Goal: Task Accomplishment & Management: Manage account settings

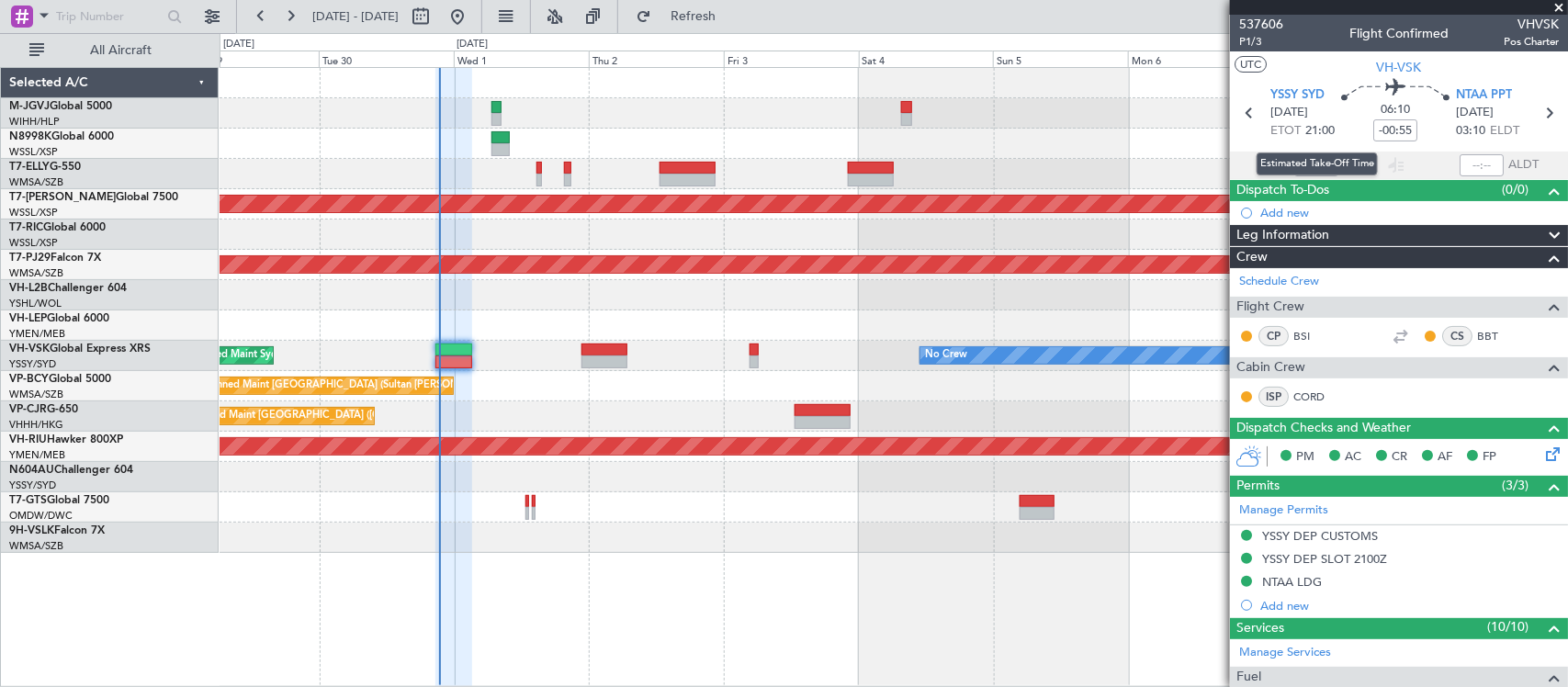
click at [1311, 162] on div "Estimated Take-Off Time" at bounding box center [1317, 164] width 121 height 23
click at [1308, 166] on input "text" at bounding box center [1316, 164] width 44 height 22
type input "21:05"
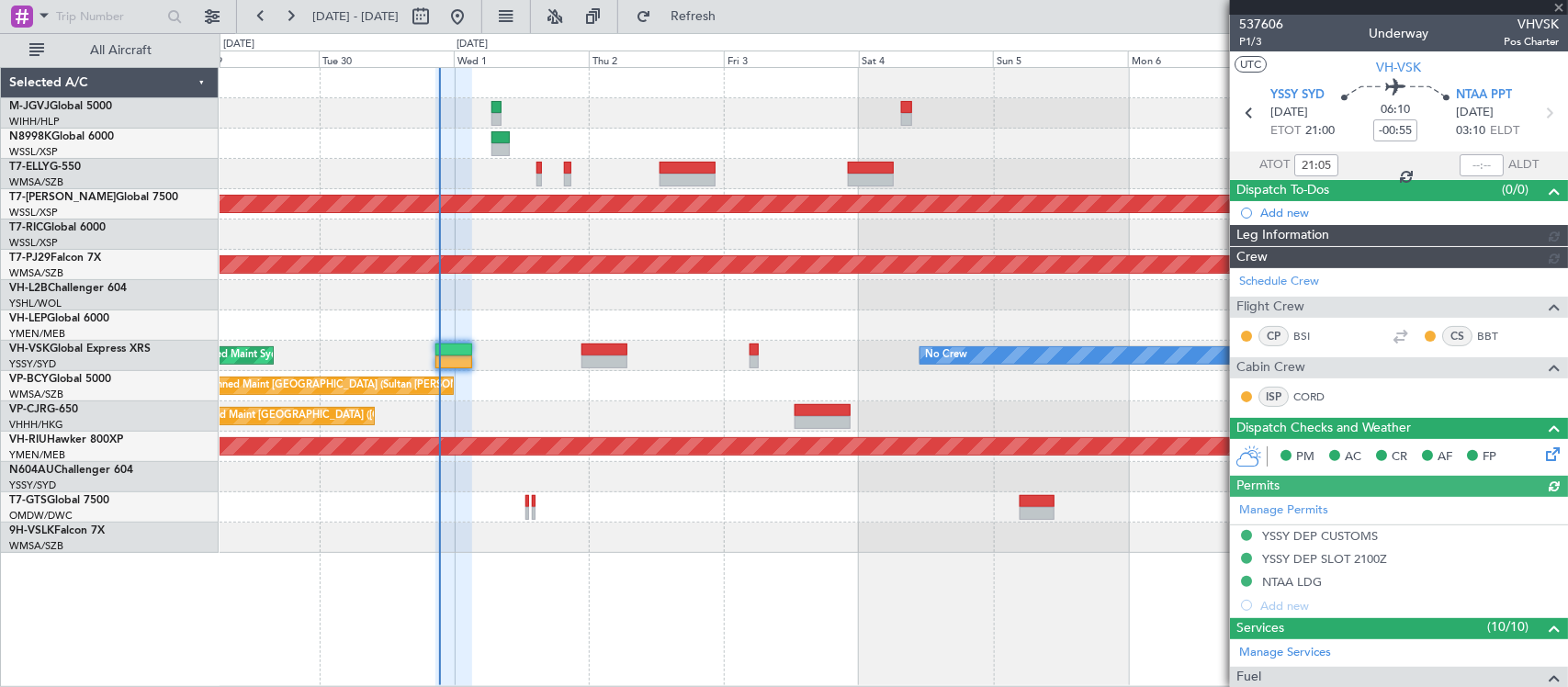
type input "[PERSON_NAME] (BTA)"
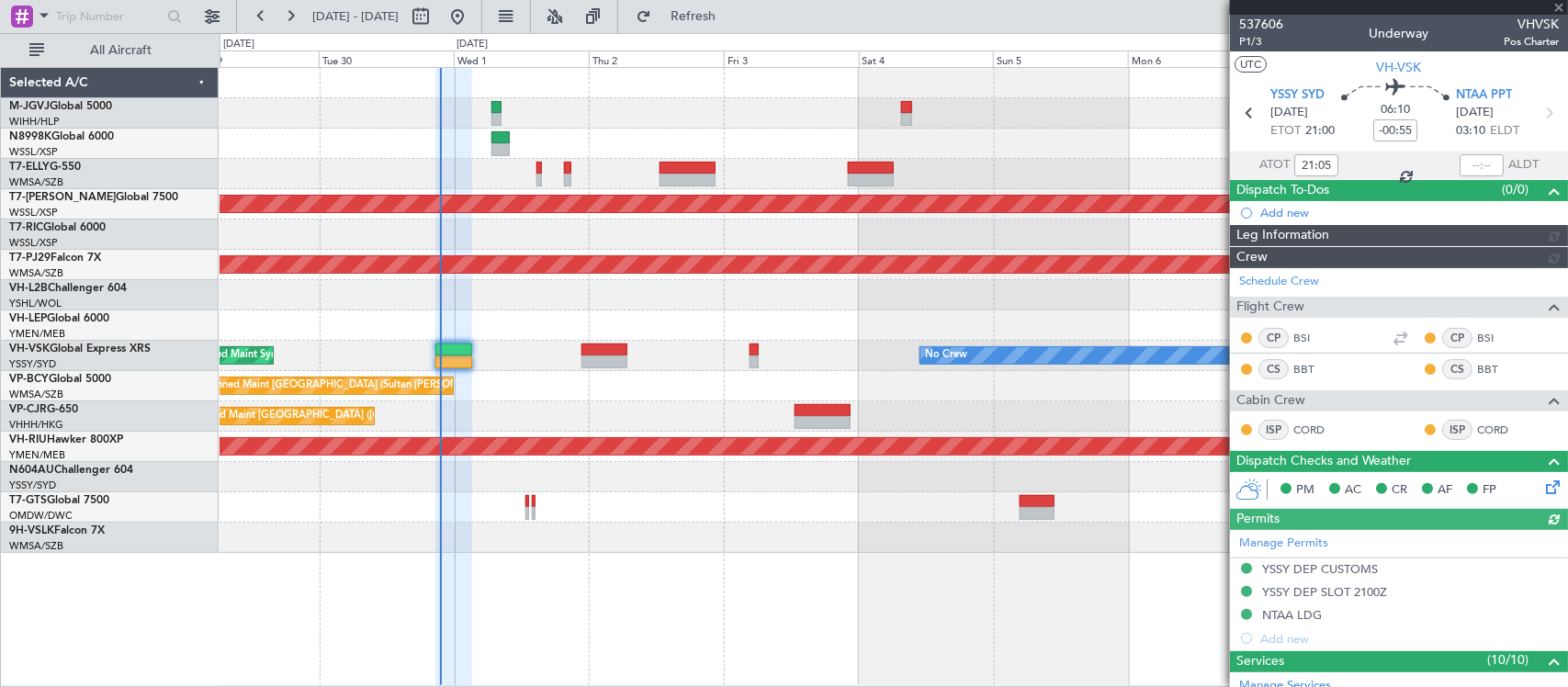
type input "[PERSON_NAME] (BTA)"
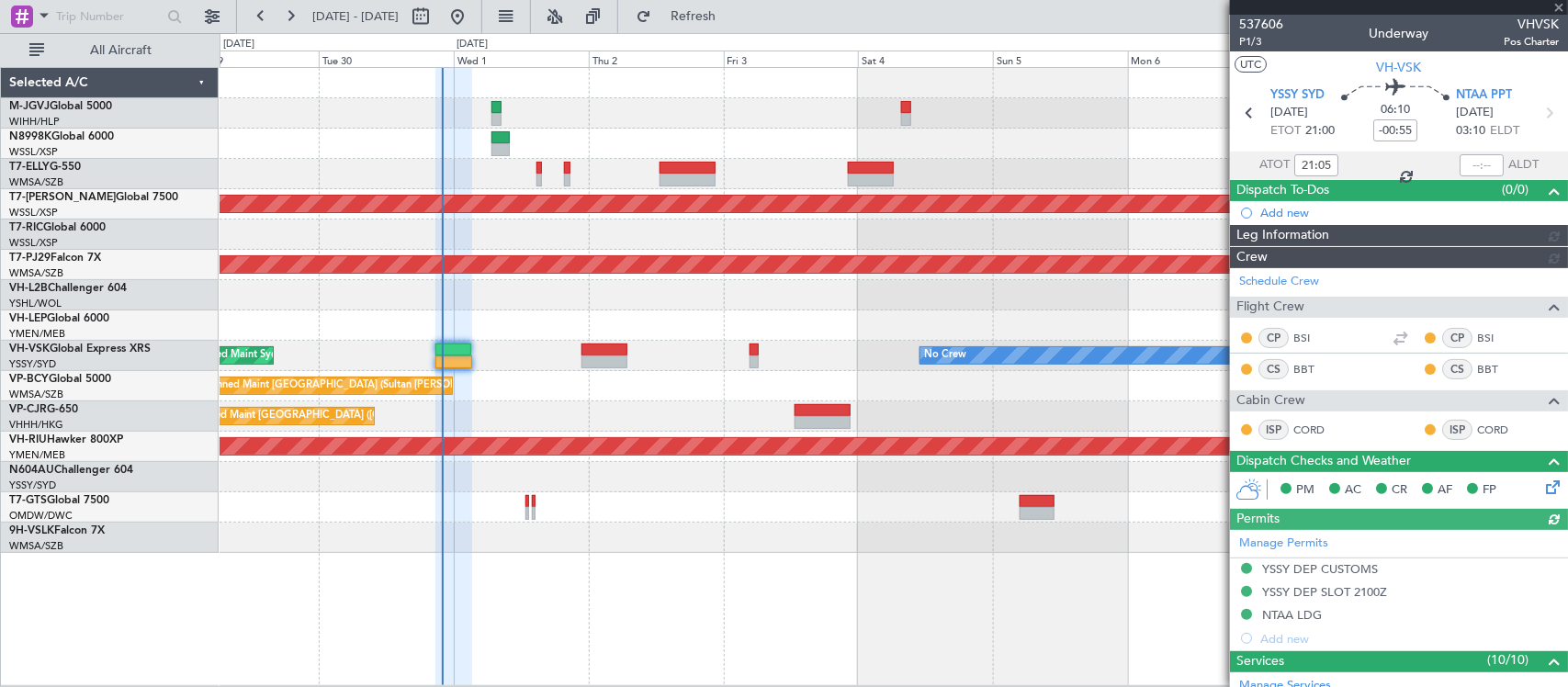
type input "[PERSON_NAME] (BTA)"
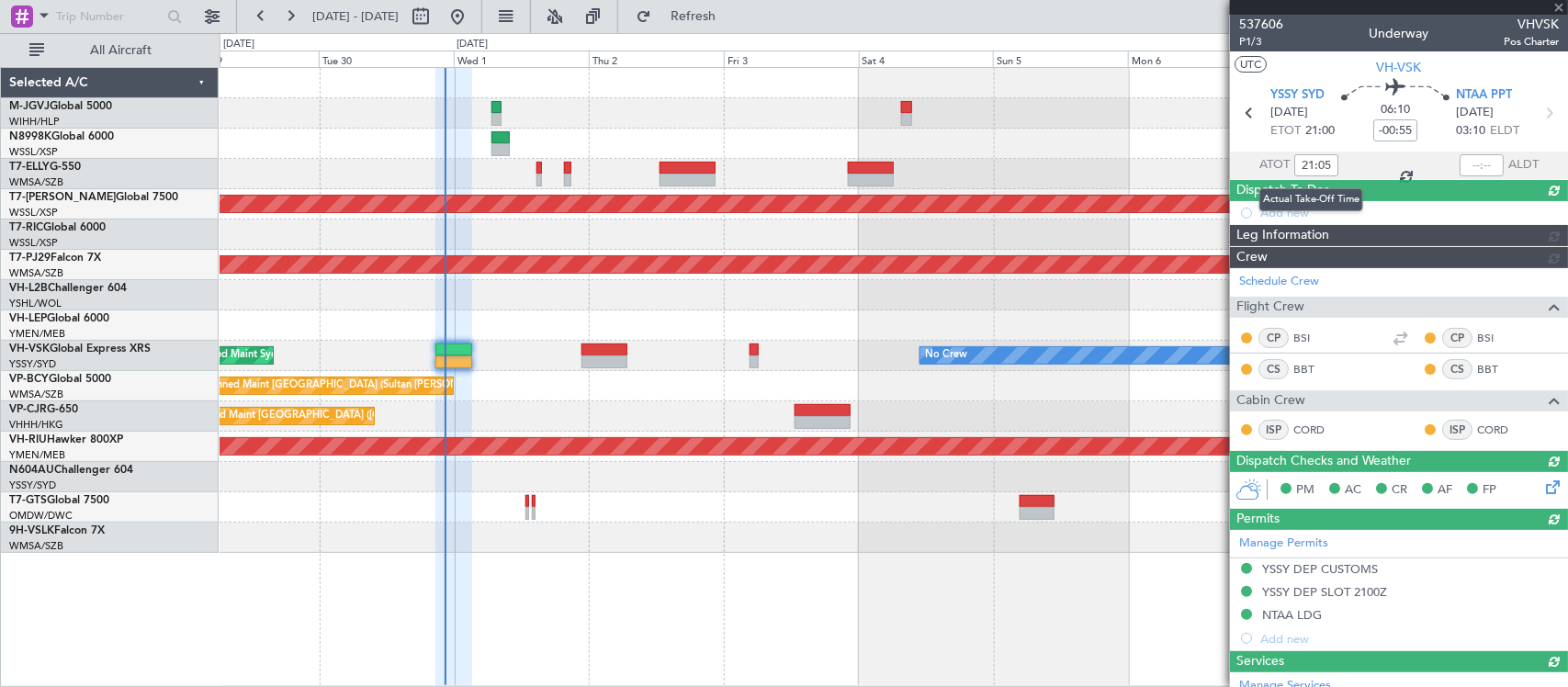
type input "[PERSON_NAME] (BTA)"
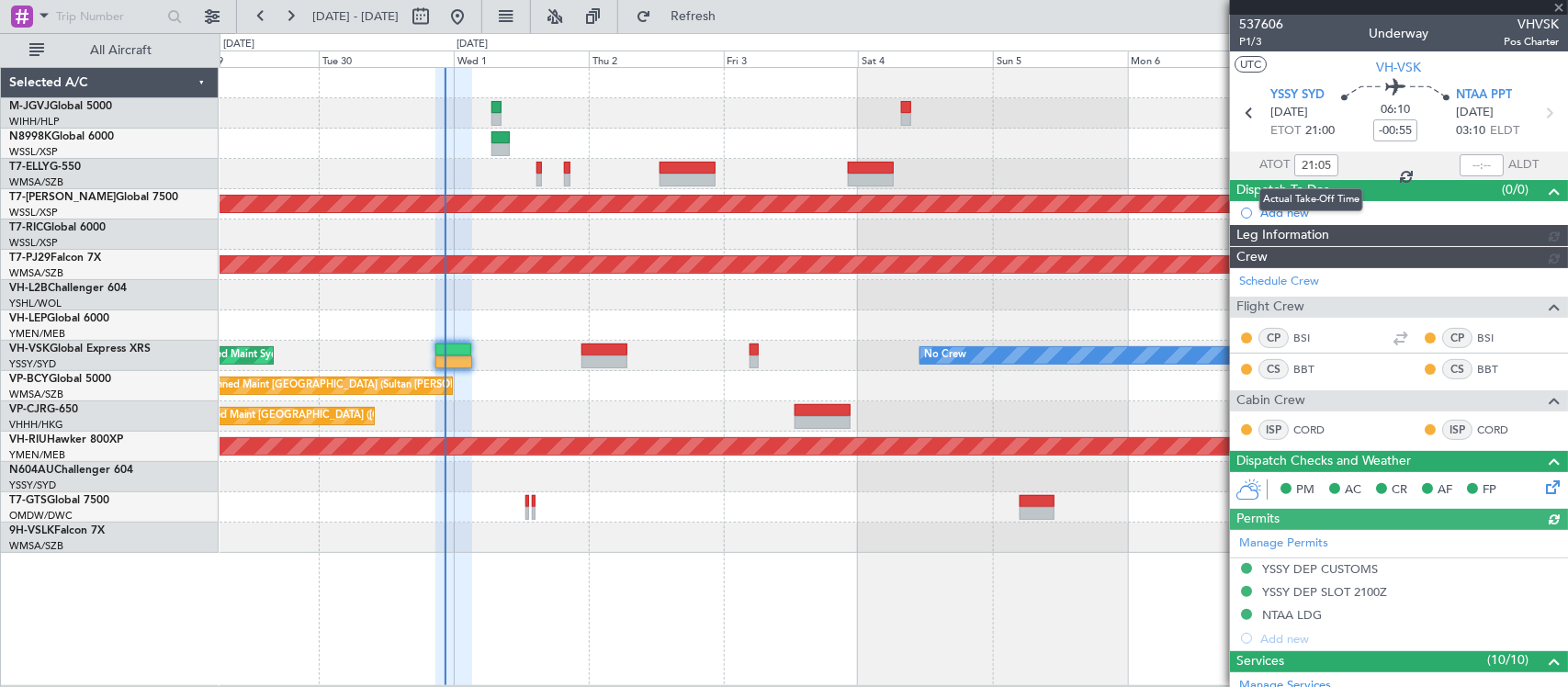
type input "[PERSON_NAME] (BTA)"
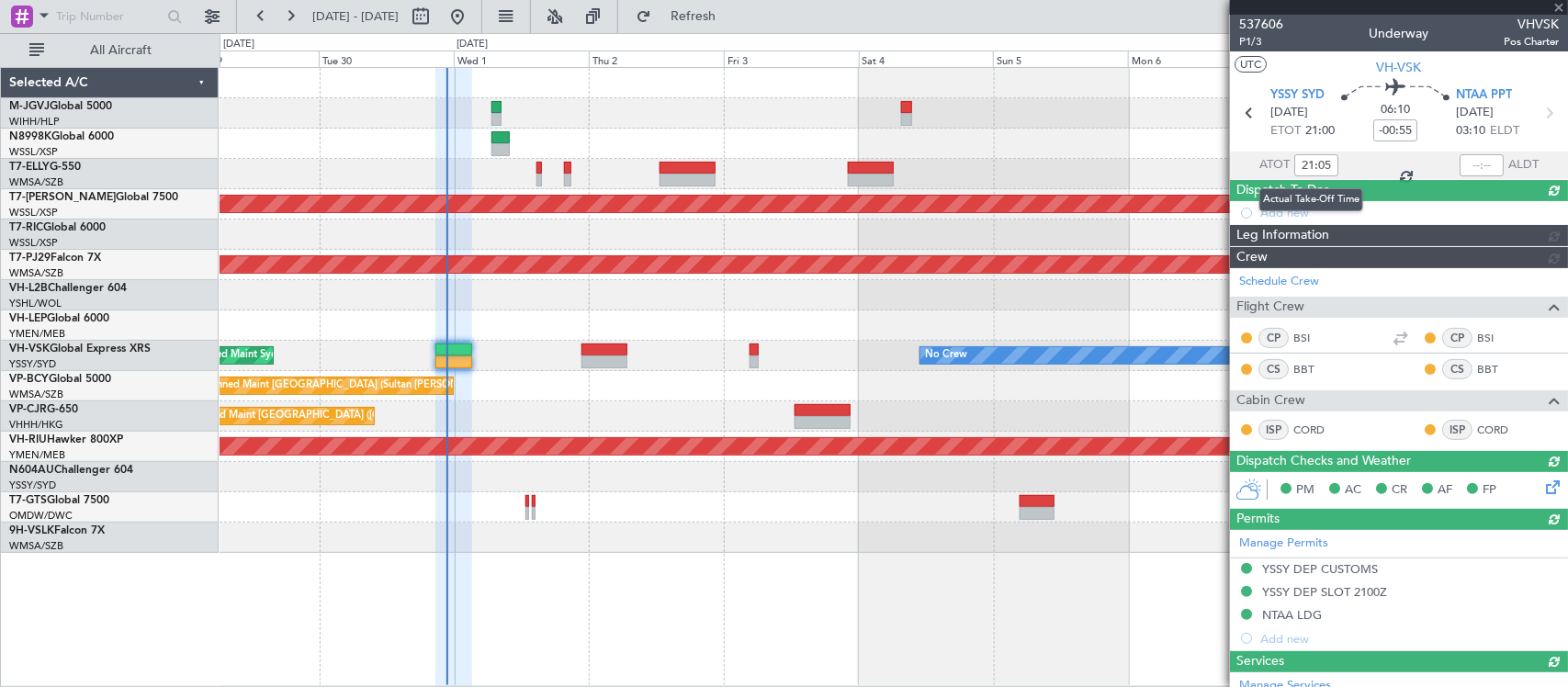
type input "[PERSON_NAME] (BTA)"
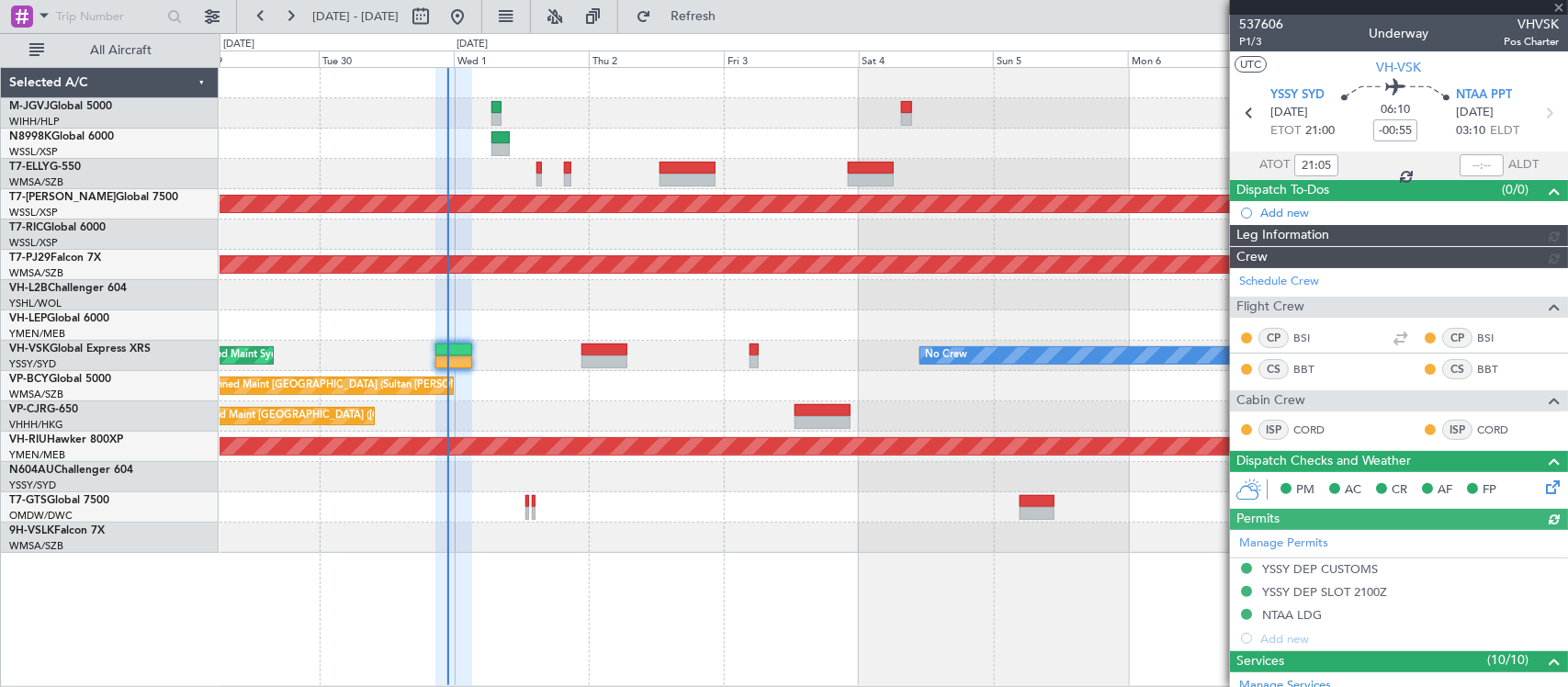
type input "[PERSON_NAME] (BTA)"
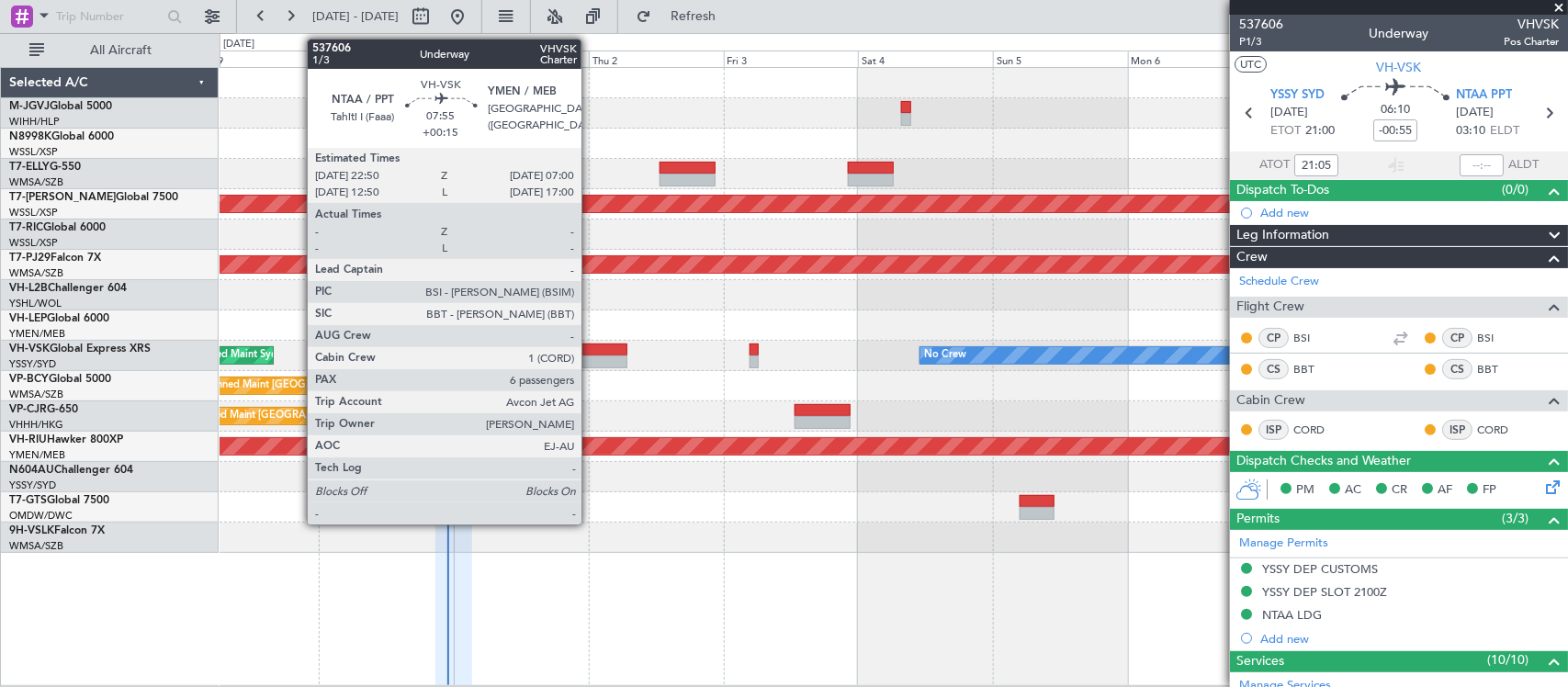
click at [591, 350] on div at bounding box center [604, 351] width 46 height 13
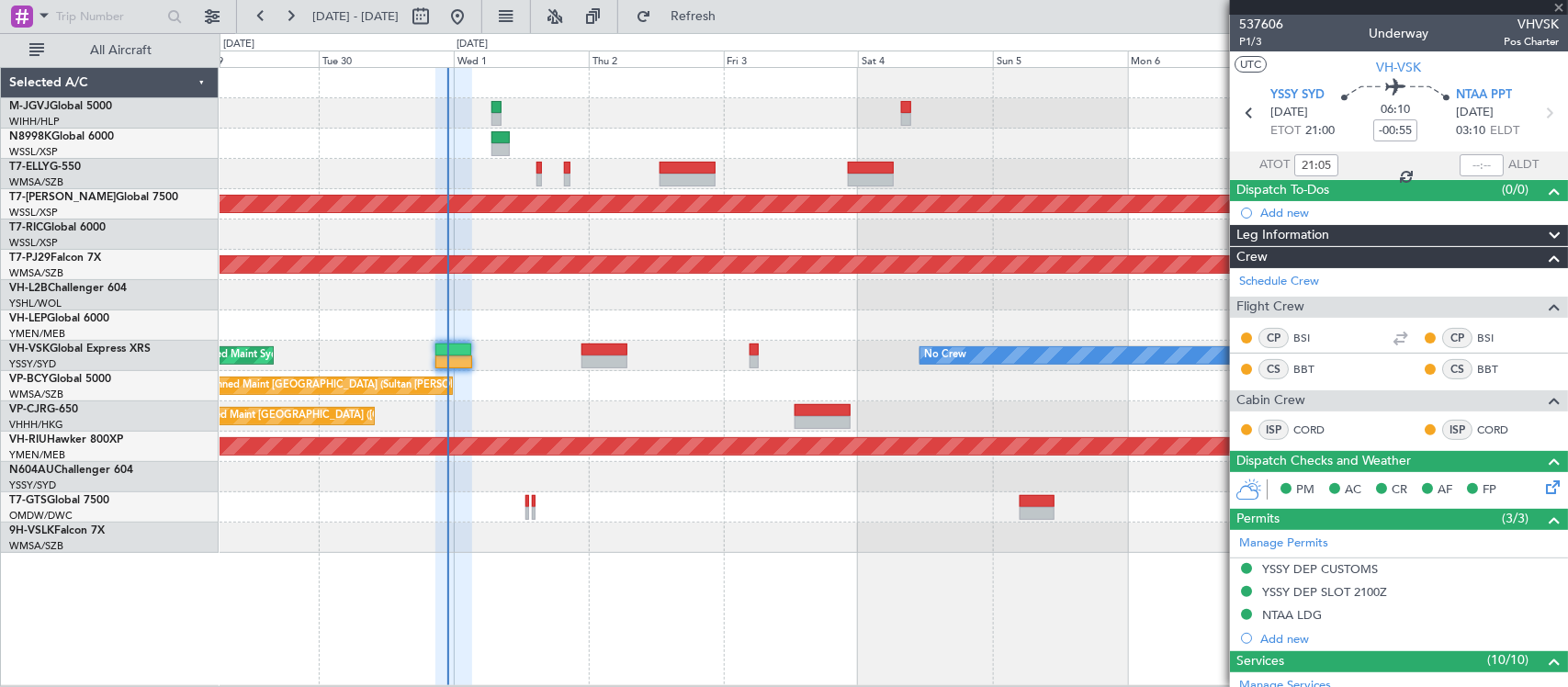
type input "+00:15"
type input "6"
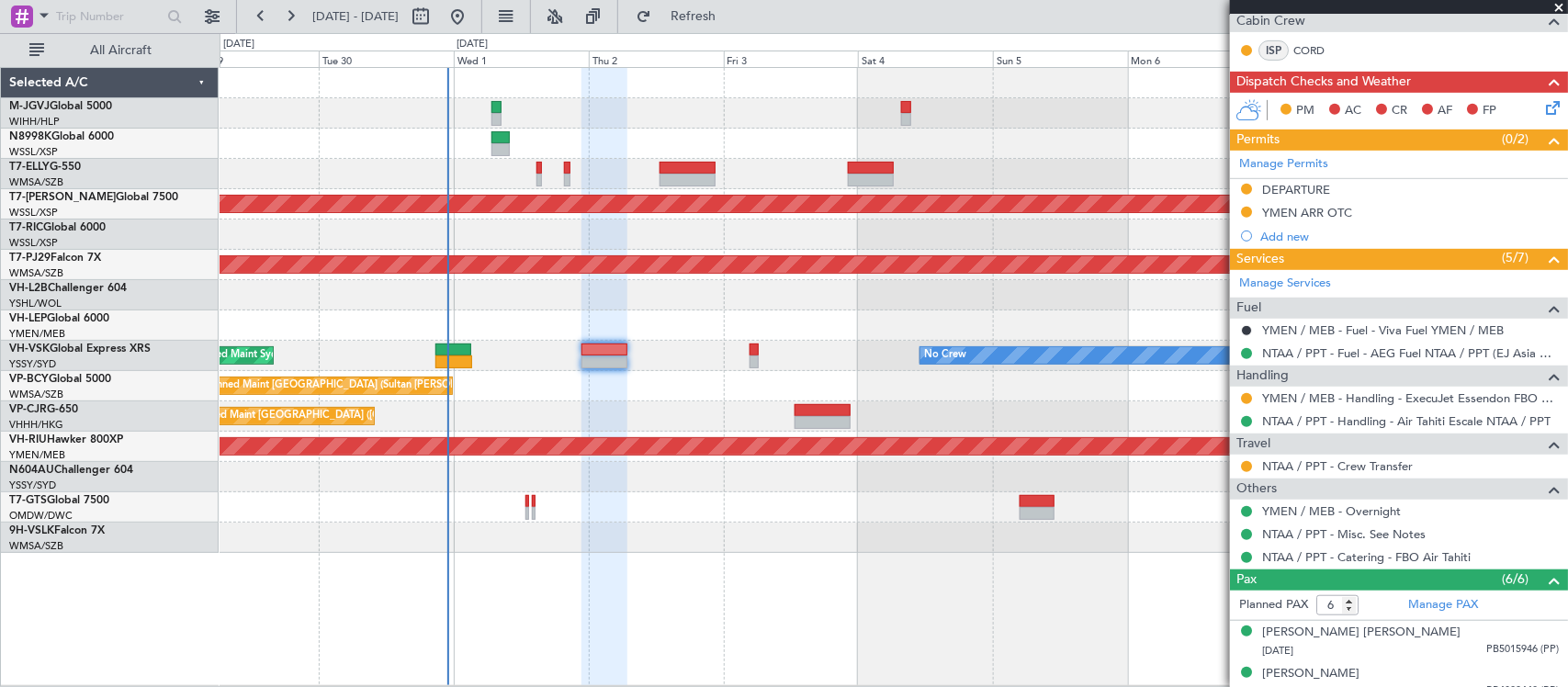
scroll to position [338, 0]
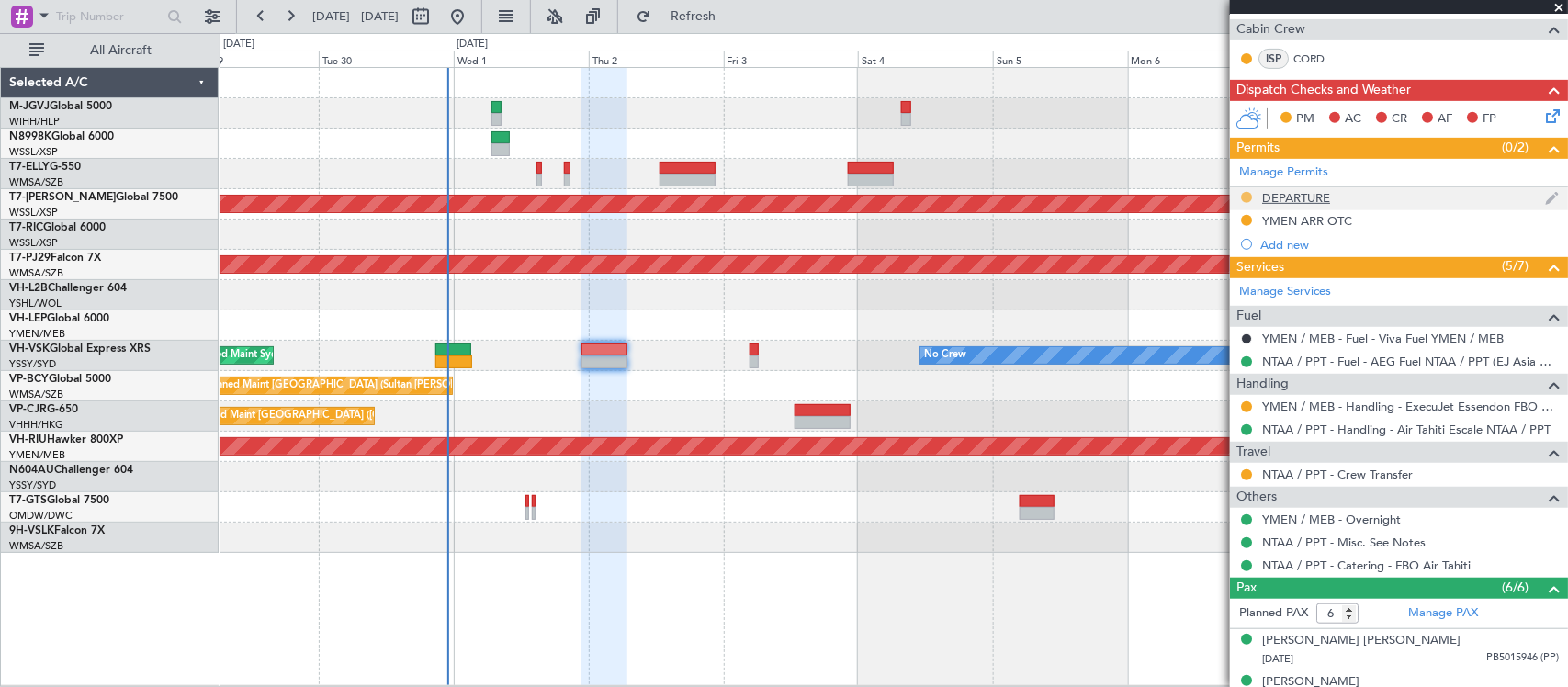
click at [1245, 194] on button at bounding box center [1247, 197] width 11 height 11
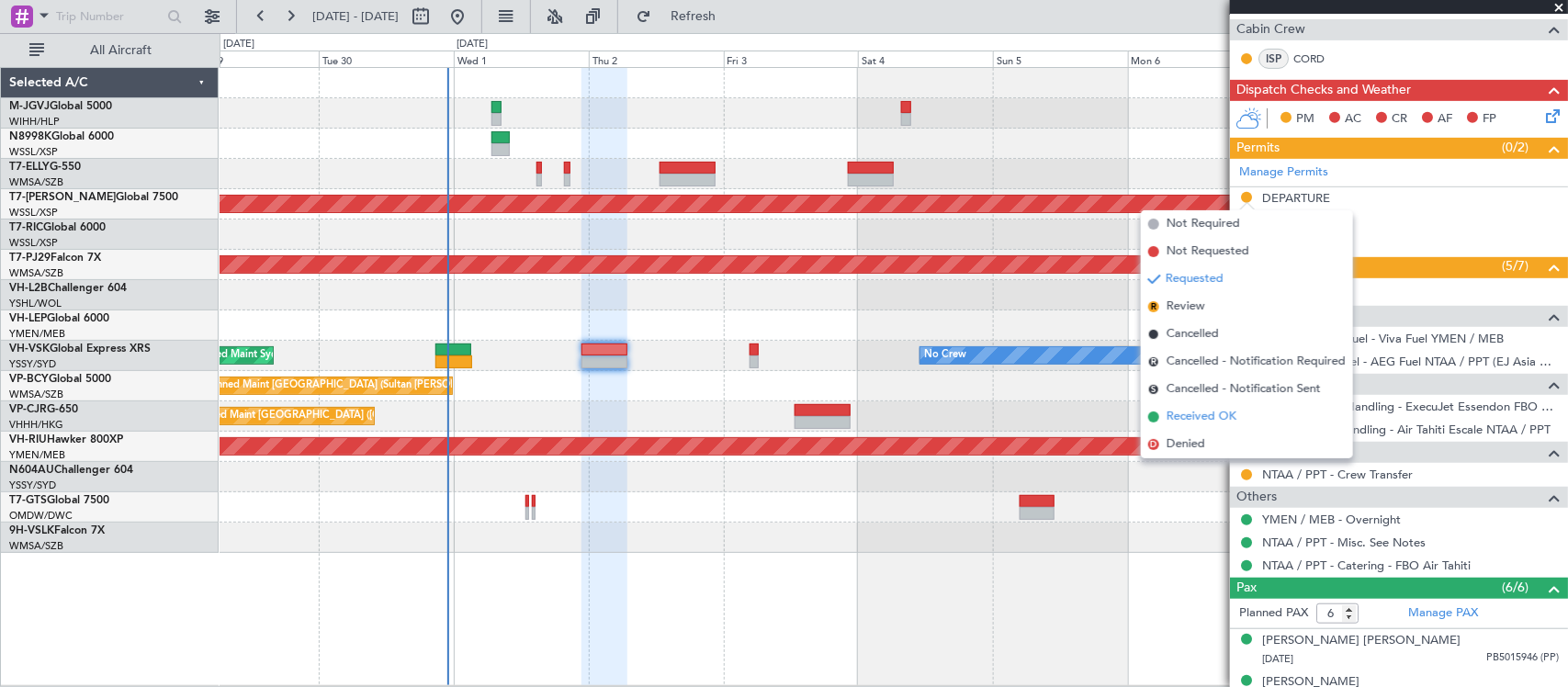
click at [1215, 415] on span "Received OK" at bounding box center [1202, 417] width 70 height 19
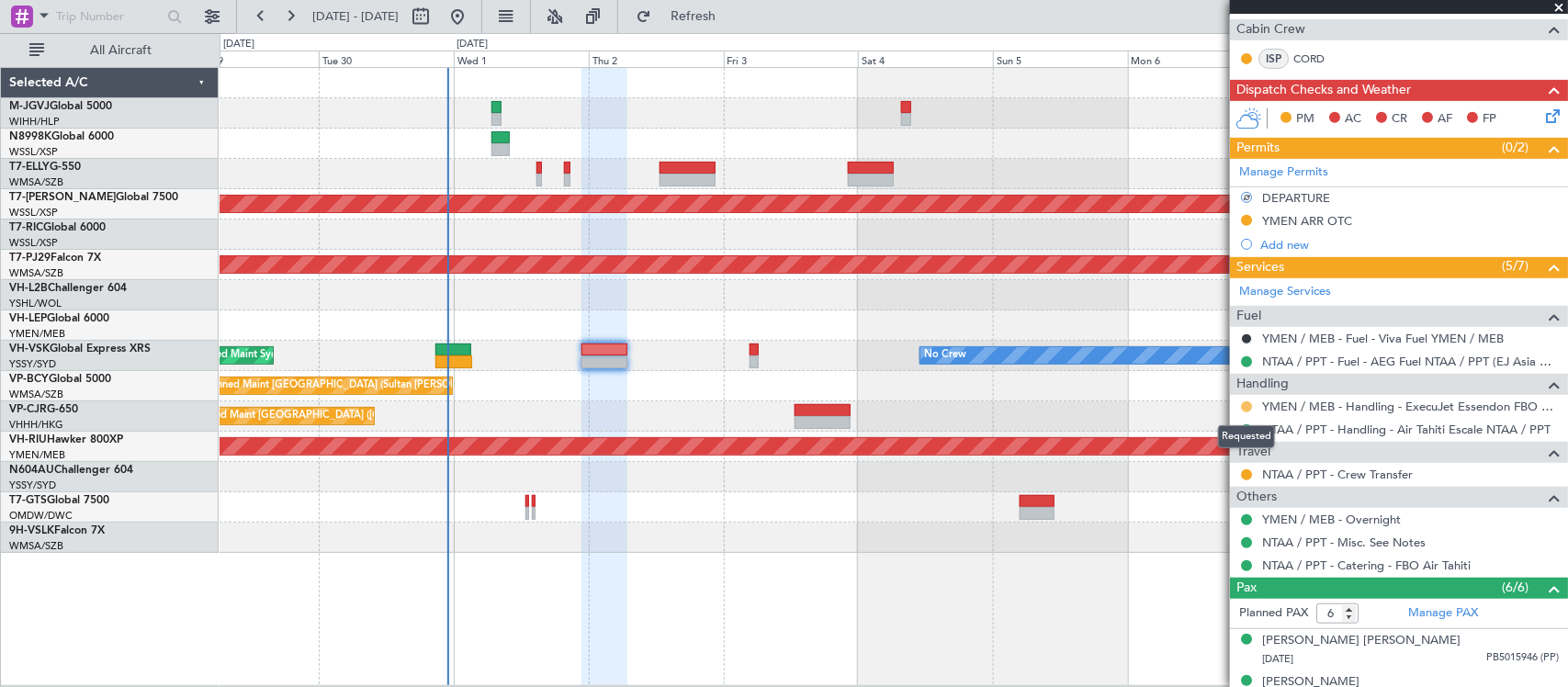
click at [1245, 406] on button at bounding box center [1247, 407] width 11 height 11
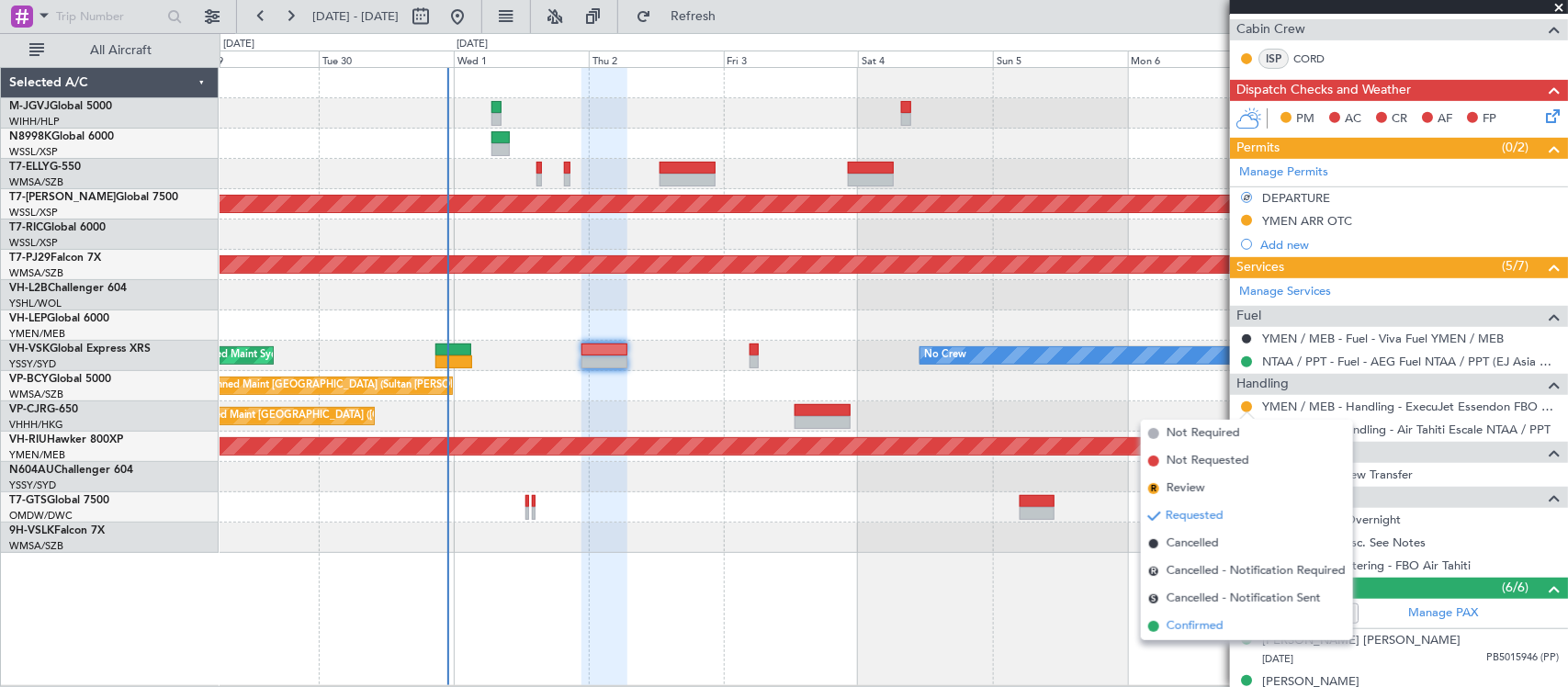
click at [1202, 634] on span "Confirmed" at bounding box center [1195, 627] width 57 height 19
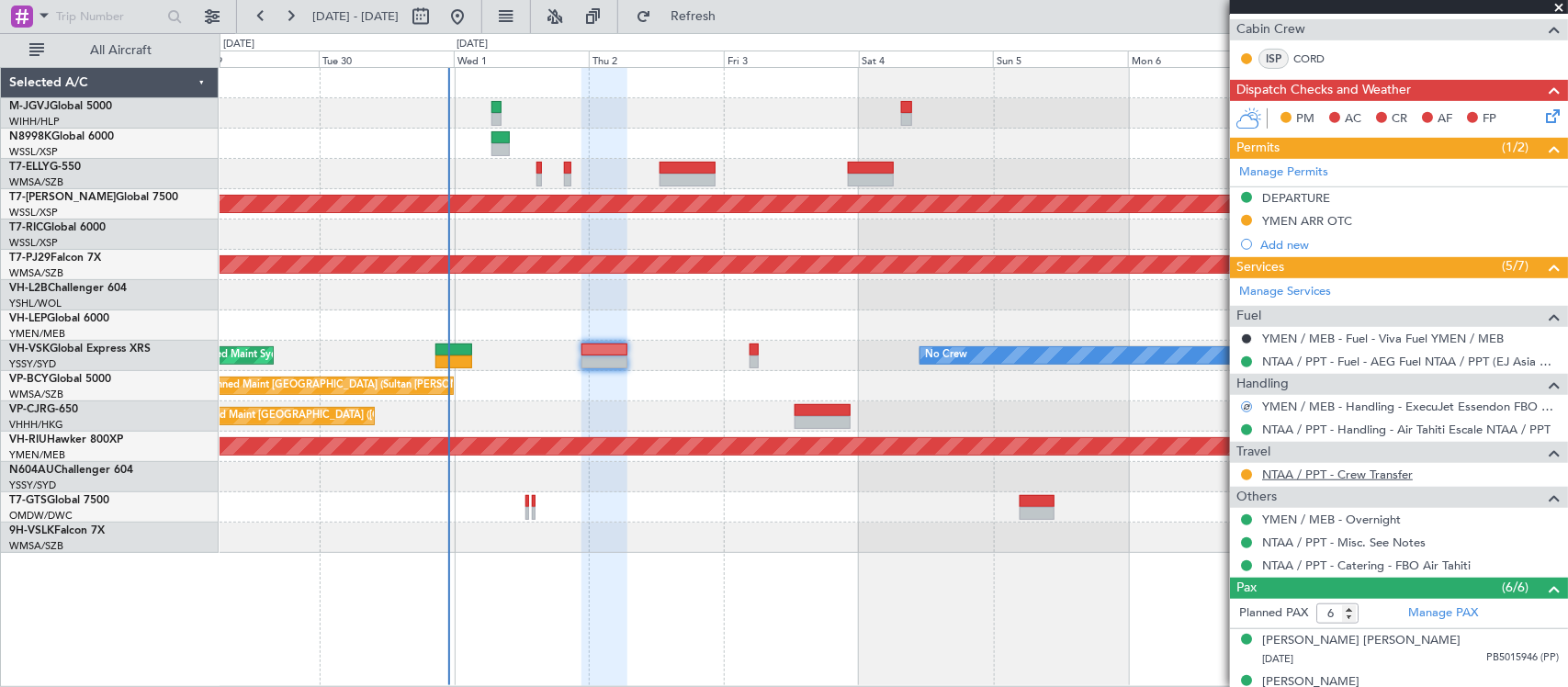
click at [1318, 475] on link "NTAA / PPT - Crew Transfer" at bounding box center [1338, 475] width 150 height 16
click at [102, 136] on link "N8998K Global 6000" at bounding box center [61, 137] width 104 height 11
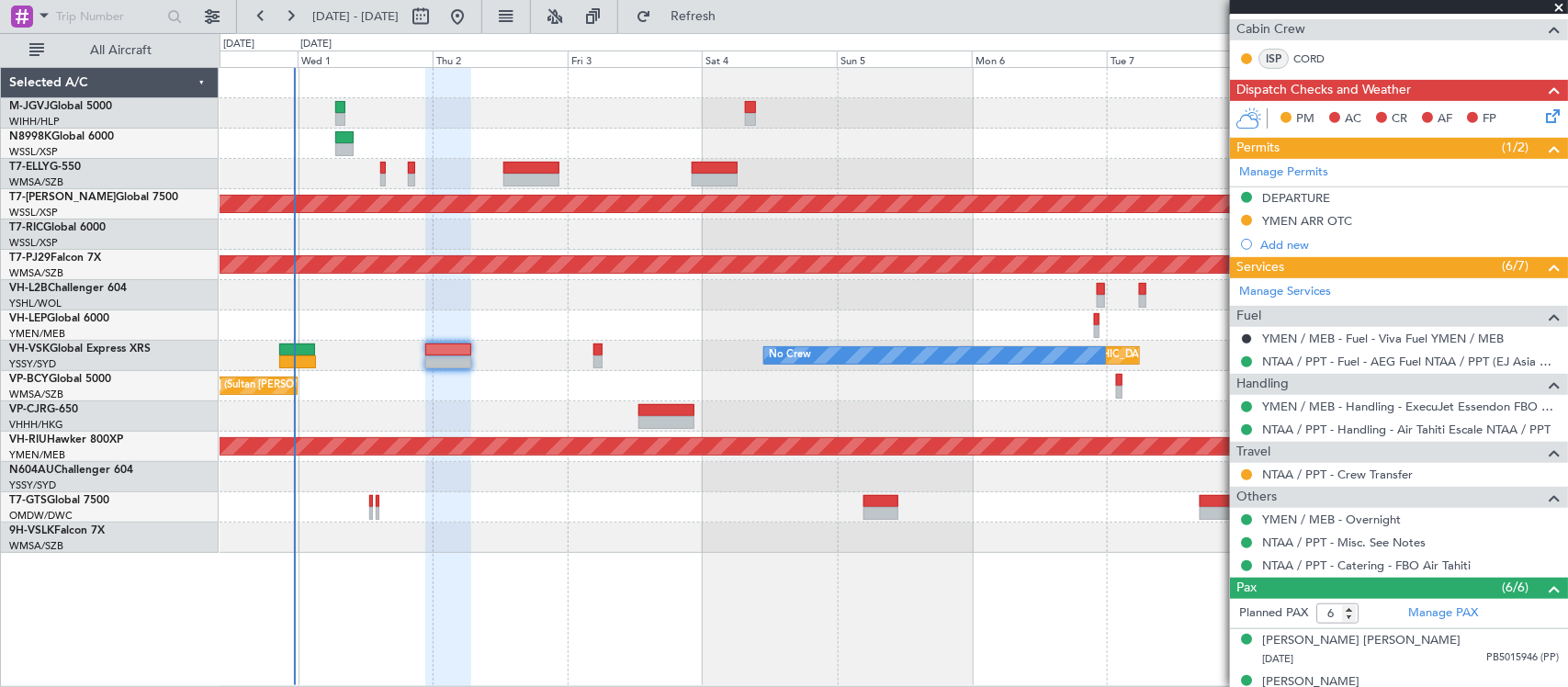
click at [561, 295] on div "Planned Maint [GEOGRAPHIC_DATA] (Seletar) Planned Maint [GEOGRAPHIC_DATA] (Sult…" at bounding box center [893, 310] width 1348 height 485
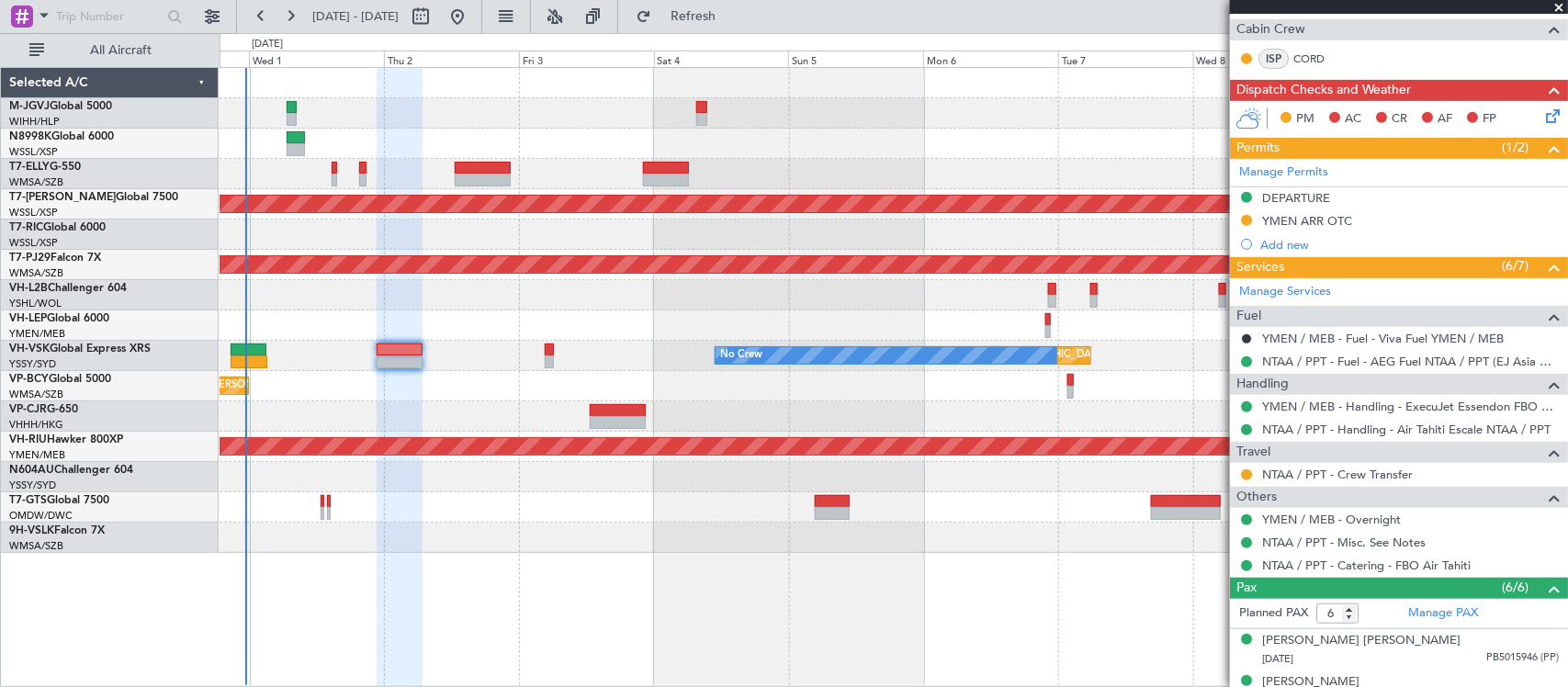
click at [582, 354] on div "Unplanned Maint [GEOGRAPHIC_DATA] ([GEOGRAPHIC_DATA]) No Crew Unplanned Maint S…" at bounding box center [893, 356] width 1348 height 30
click at [1543, 115] on icon at bounding box center [1550, 113] width 15 height 15
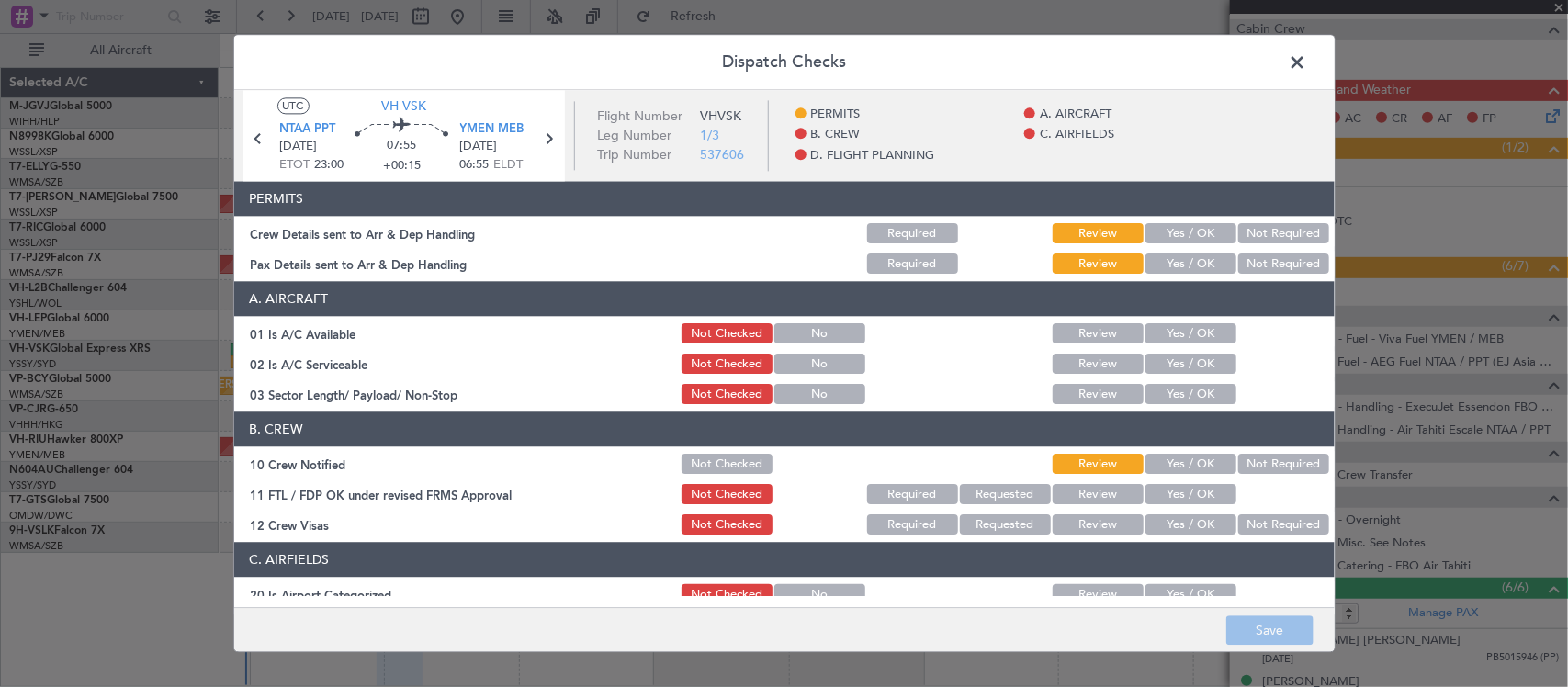
click at [1197, 231] on button "Yes / OK" at bounding box center [1190, 235] width 91 height 21
click at [1197, 258] on button "Yes / OK" at bounding box center [1190, 265] width 91 height 21
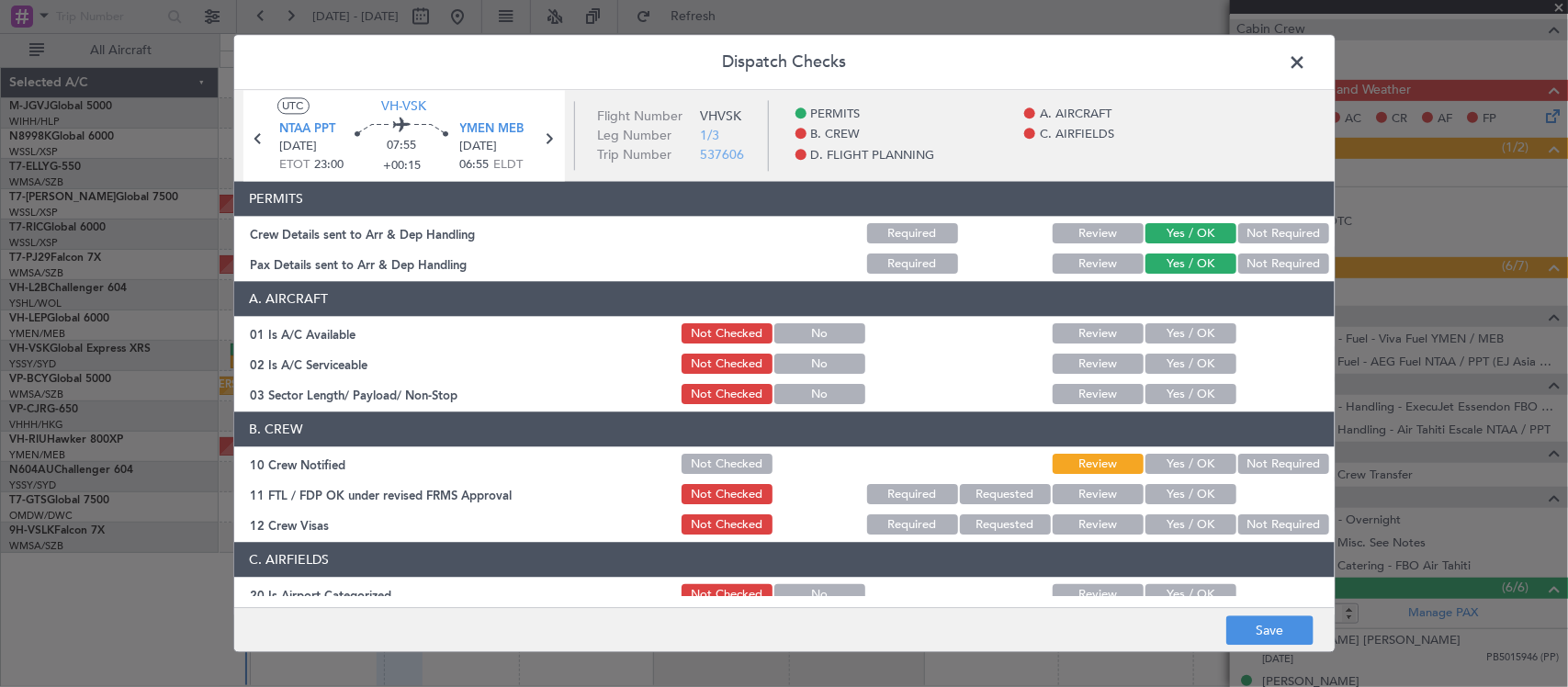
click at [1197, 336] on button "Yes / OK" at bounding box center [1190, 335] width 91 height 21
click at [1191, 359] on button "Yes / OK" at bounding box center [1190, 365] width 91 height 21
click at [1194, 383] on div "Yes / OK" at bounding box center [1189, 395] width 93 height 25
click at [1192, 391] on button "Yes / OK" at bounding box center [1190, 396] width 91 height 21
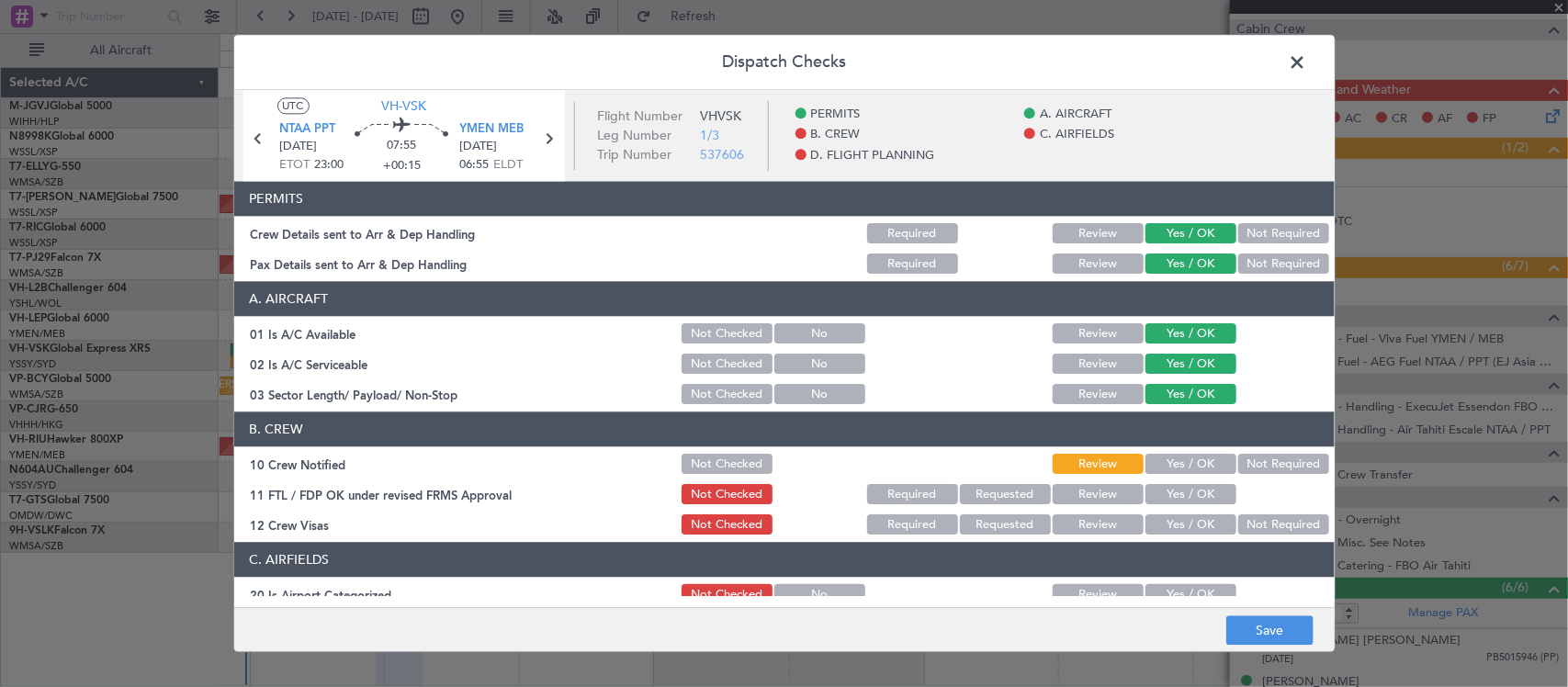
click at [1187, 465] on button "Yes / OK" at bounding box center [1190, 465] width 91 height 21
click at [1187, 489] on button "Yes / OK" at bounding box center [1190, 495] width 91 height 21
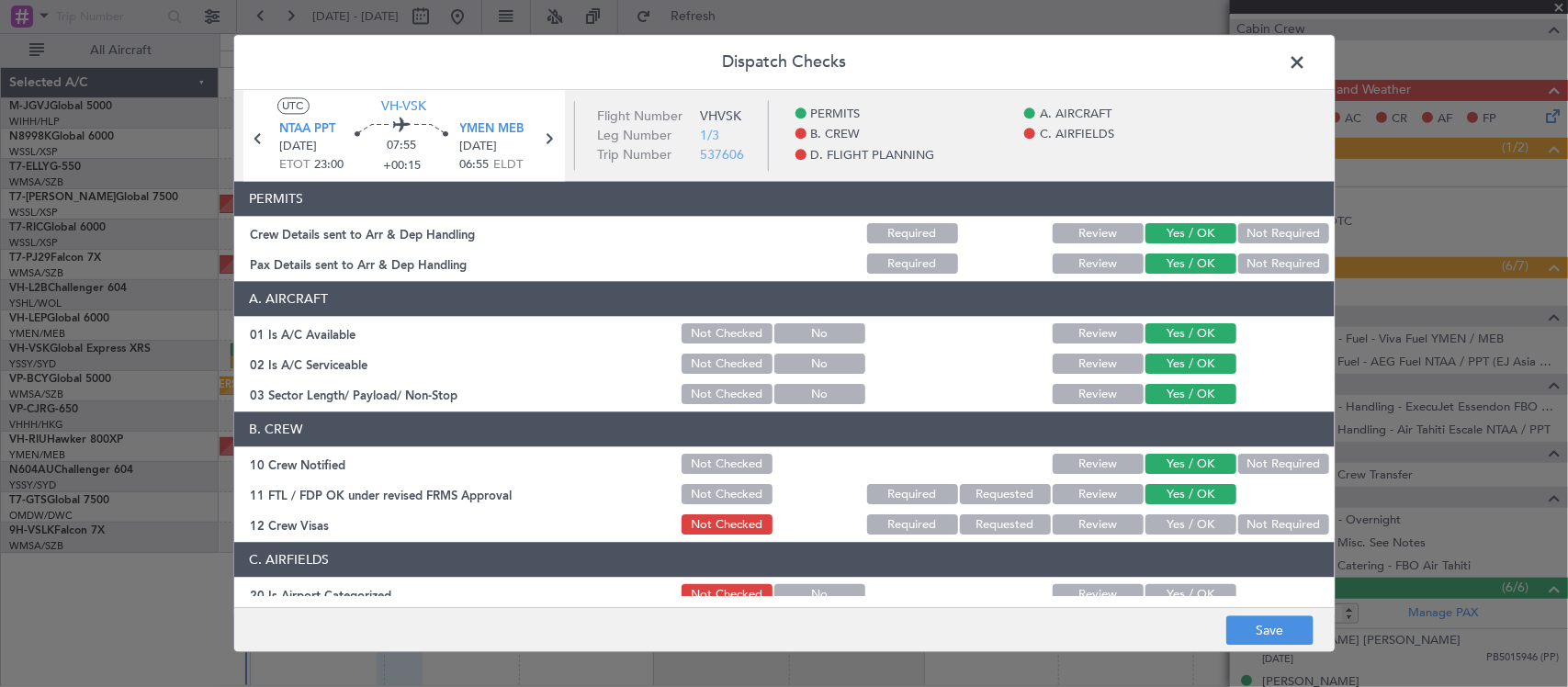
click at [1238, 517] on button "Not Required" at bounding box center [1283, 526] width 91 height 21
click at [1186, 586] on button "Yes / OK" at bounding box center [1190, 596] width 91 height 21
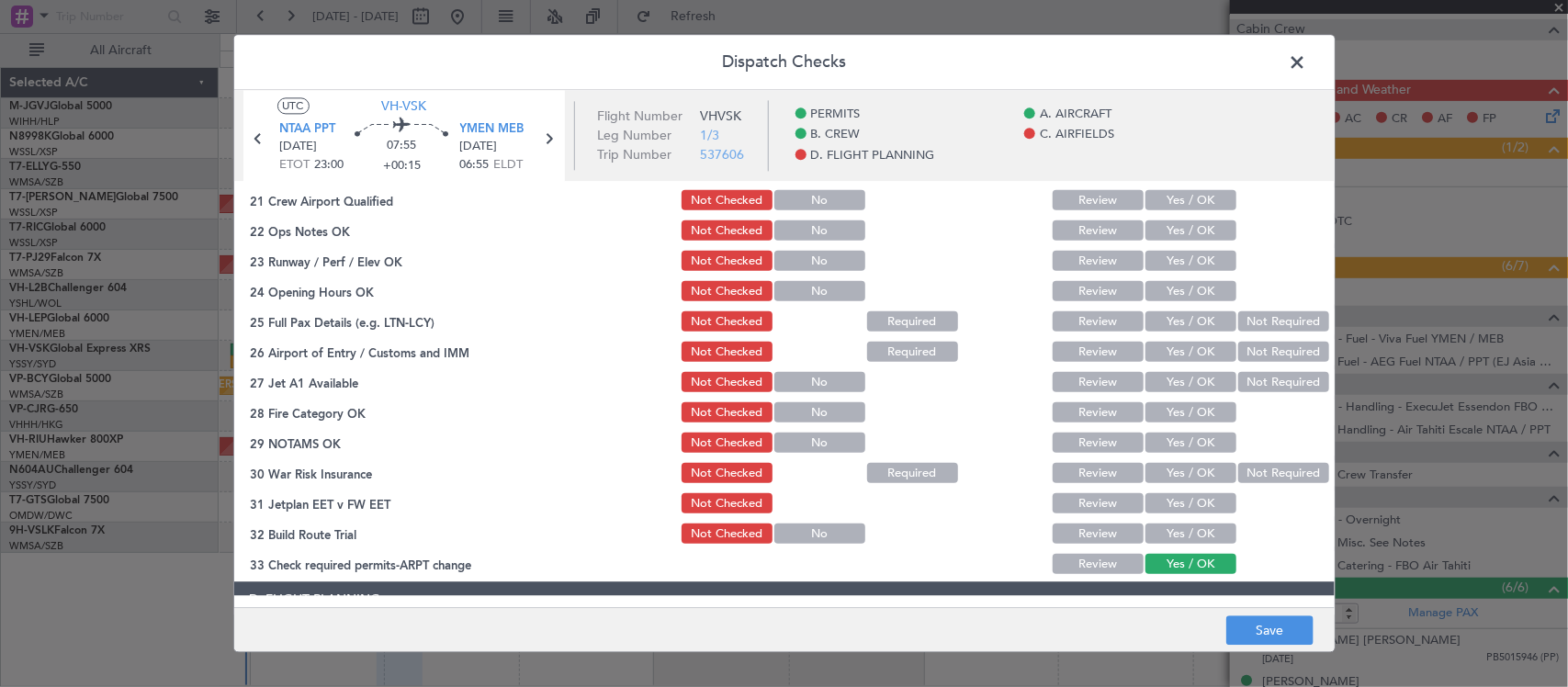
scroll to position [383, 0]
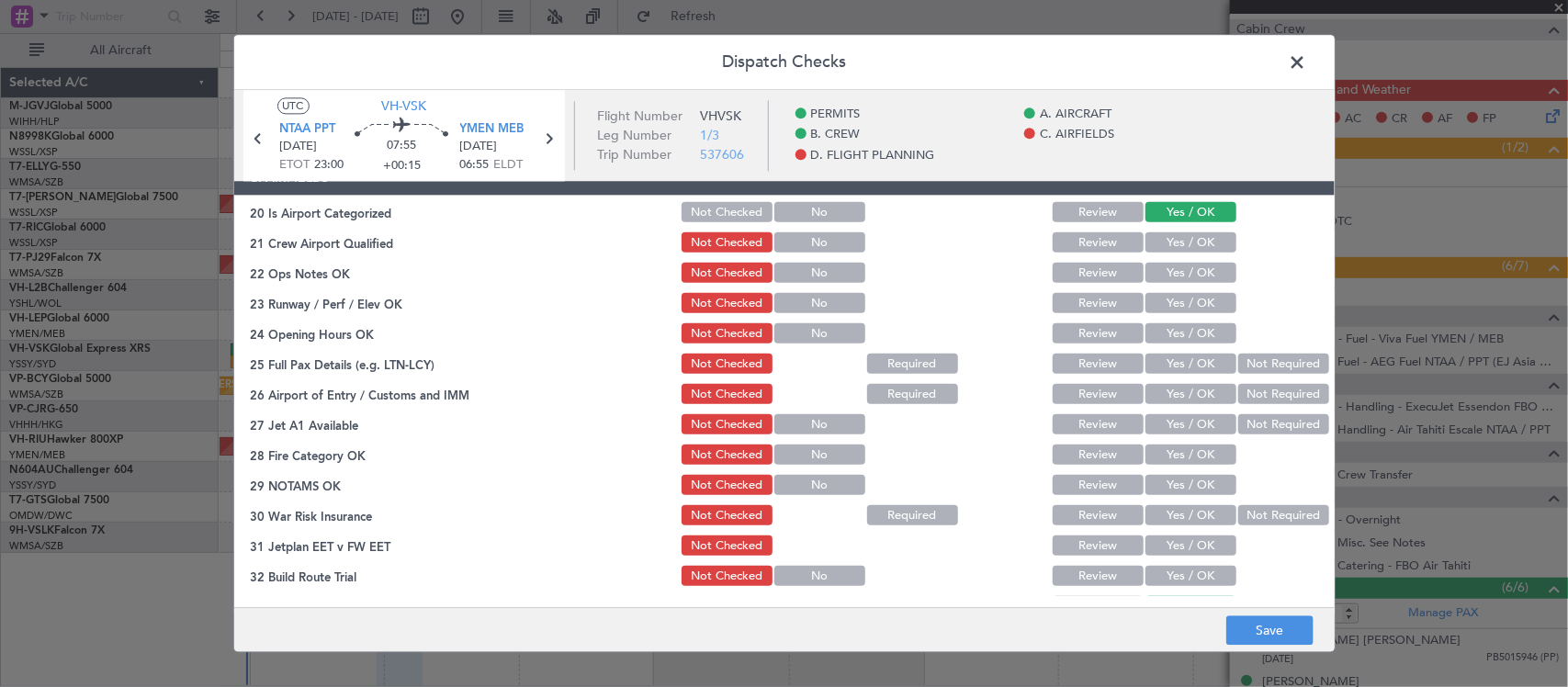
click at [1179, 241] on button "Yes / OK" at bounding box center [1190, 243] width 91 height 21
click at [1186, 267] on button "Yes / OK" at bounding box center [1190, 274] width 91 height 21
click at [1187, 304] on button "Yes / OK" at bounding box center [1190, 304] width 91 height 21
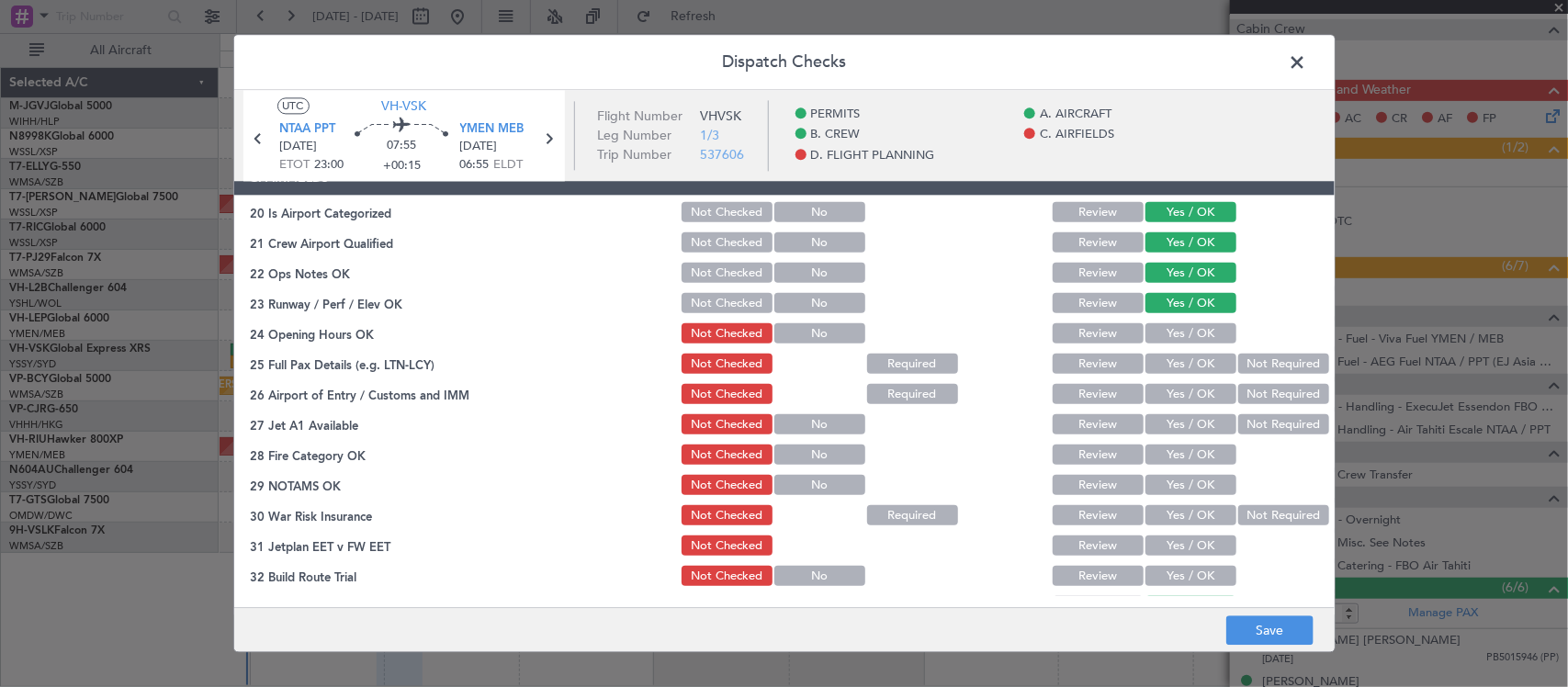
click at [1187, 327] on button "Yes / OK" at bounding box center [1190, 335] width 91 height 21
click at [1200, 359] on button "Yes / OK" at bounding box center [1190, 365] width 91 height 21
click at [1191, 409] on section "C. AIRFIELDS 20 Is Airport Categorized Not Checked No Review Yes / OK 21 Crew A…" at bounding box center [784, 390] width 1101 height 460
click at [1190, 396] on button "Yes / OK" at bounding box center [1190, 396] width 91 height 21
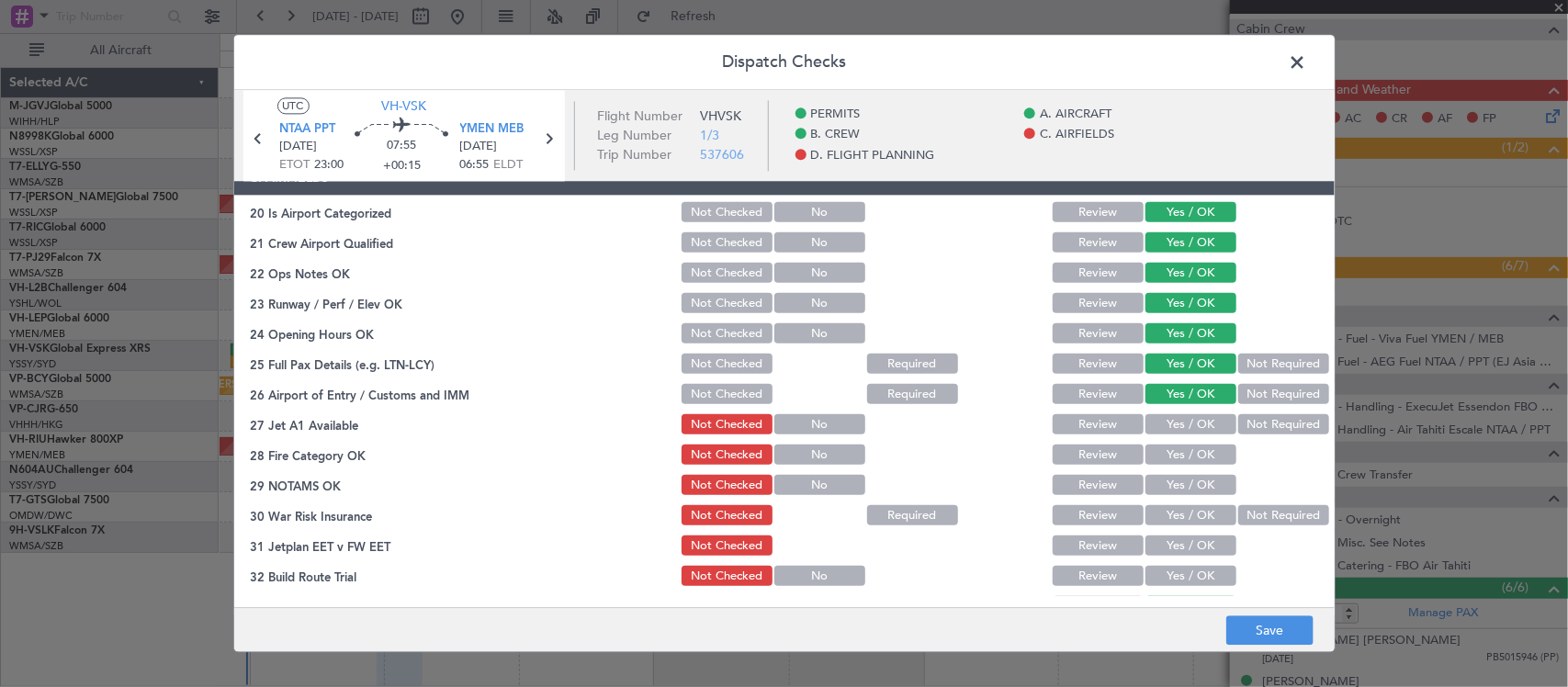
click at [1195, 428] on button "Yes / OK" at bounding box center [1190, 426] width 91 height 21
click at [1189, 443] on div "Yes / OK" at bounding box center [1189, 455] width 93 height 25
click at [1187, 457] on button "Yes / OK" at bounding box center [1190, 456] width 91 height 21
click at [1181, 476] on button "Yes / OK" at bounding box center [1190, 487] width 91 height 21
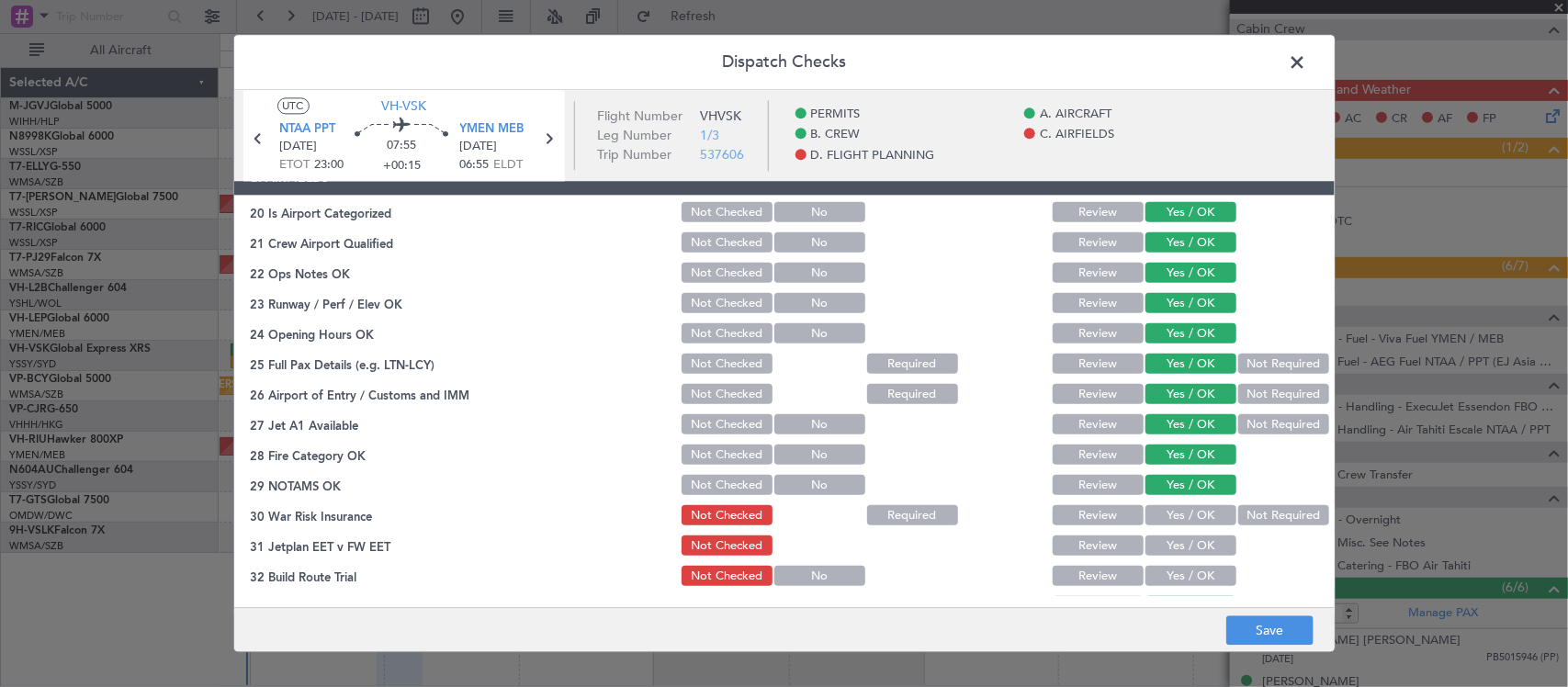
drag, startPoint x: 1287, startPoint y: 517, endPoint x: 1279, endPoint y: 524, distance: 10.6
click at [1286, 520] on button "Not Required" at bounding box center [1283, 517] width 91 height 21
click at [1202, 544] on button "Yes / OK" at bounding box center [1190, 547] width 91 height 21
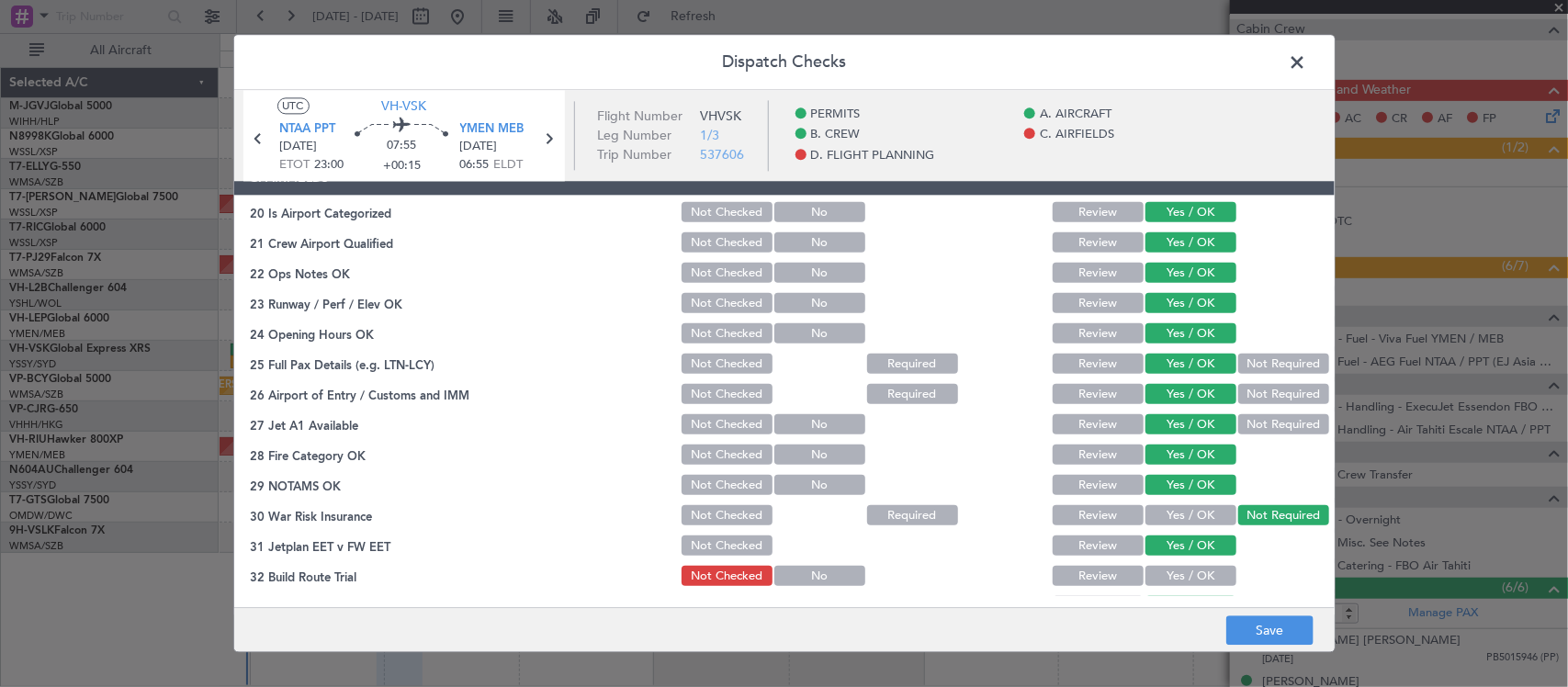
click at [1196, 574] on button "Yes / OK" at bounding box center [1190, 577] width 91 height 21
click at [1189, 598] on button "Yes / OK" at bounding box center [1190, 608] width 91 height 21
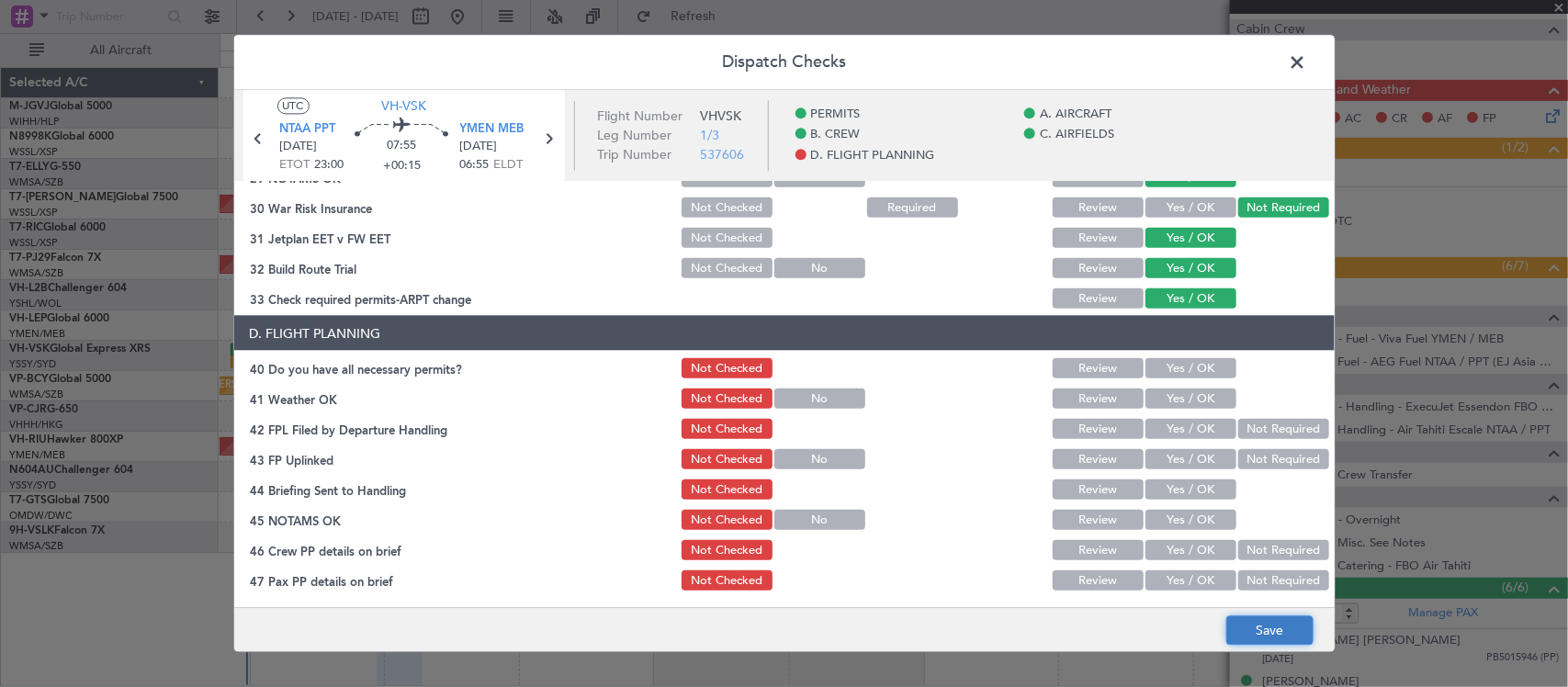
click at [1274, 621] on button "Save" at bounding box center [1270, 631] width 87 height 29
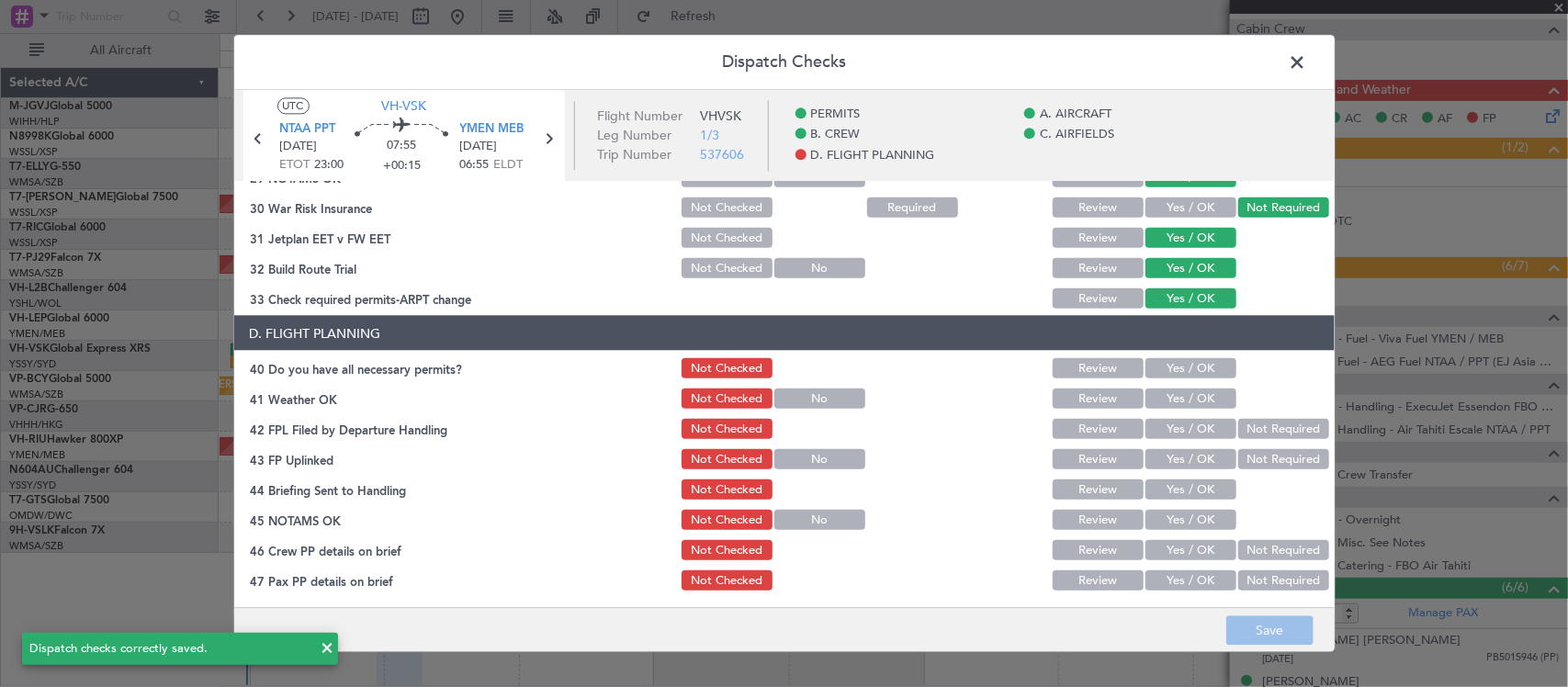
click at [1308, 55] on span at bounding box center [1308, 67] width 0 height 37
